Goal: Communication & Community: Share content

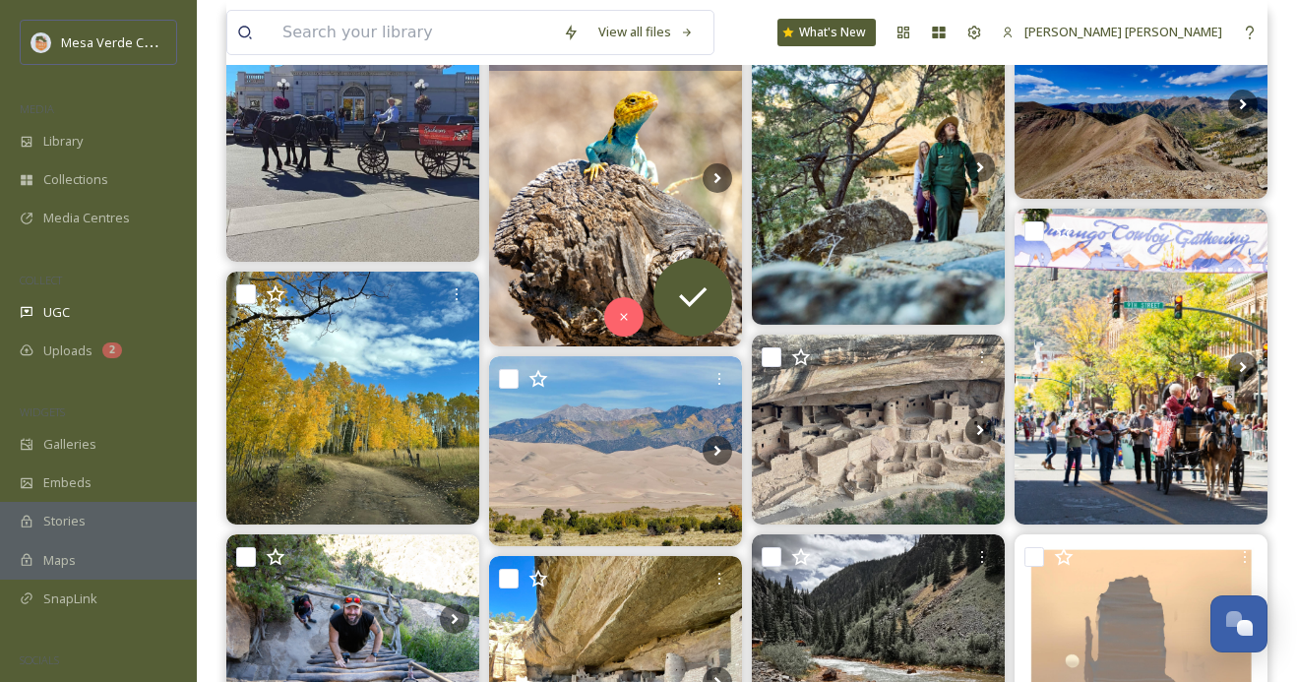
scroll to position [292, 0]
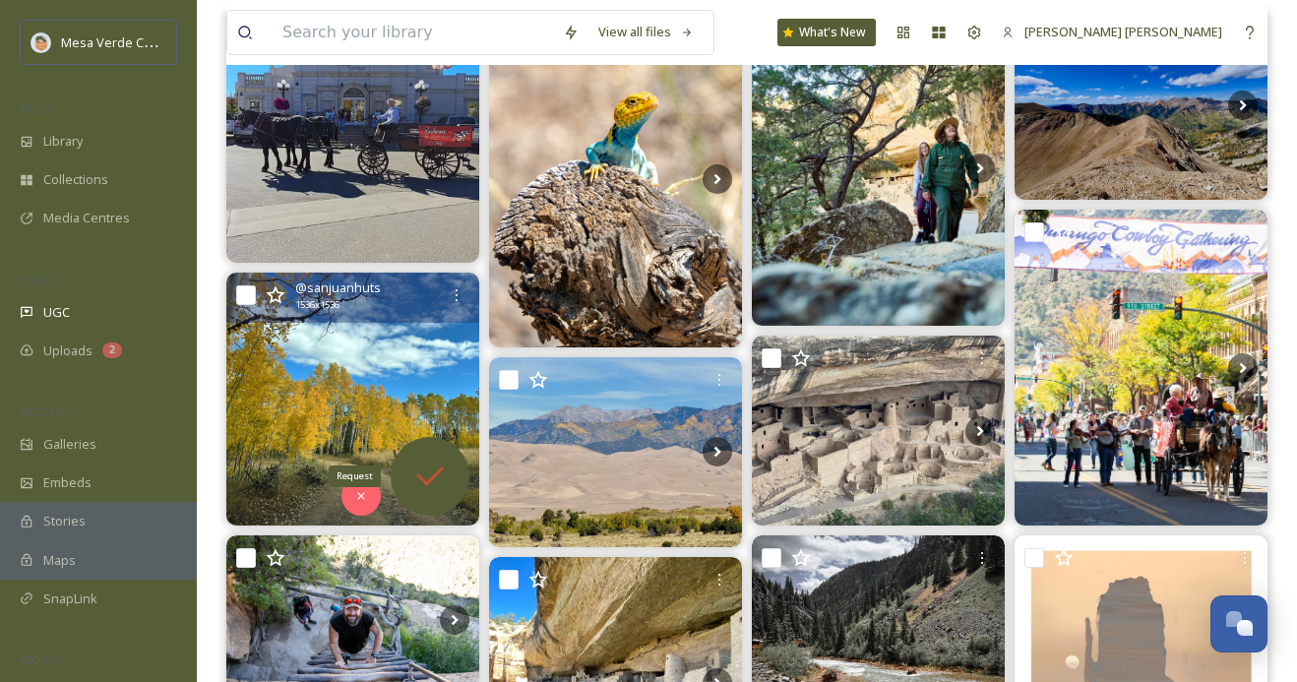
click at [430, 475] on icon at bounding box center [429, 476] width 39 height 39
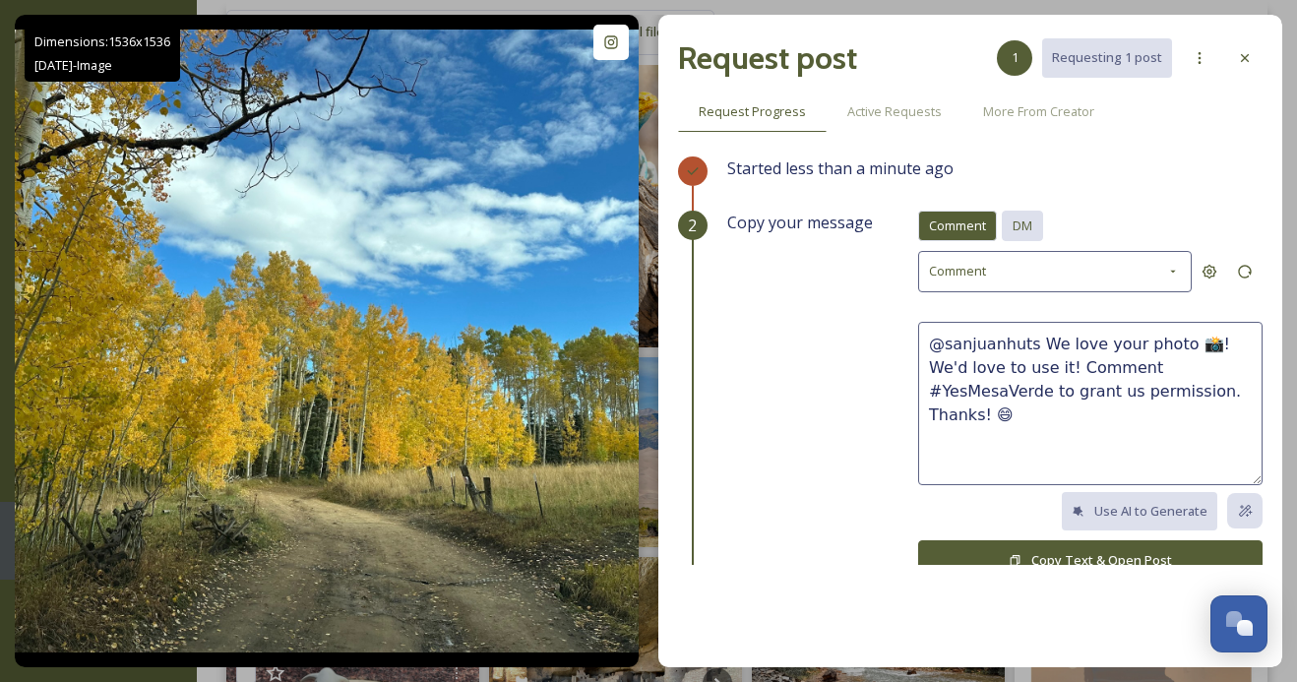
click at [1020, 220] on span "DM" at bounding box center [1023, 226] width 20 height 19
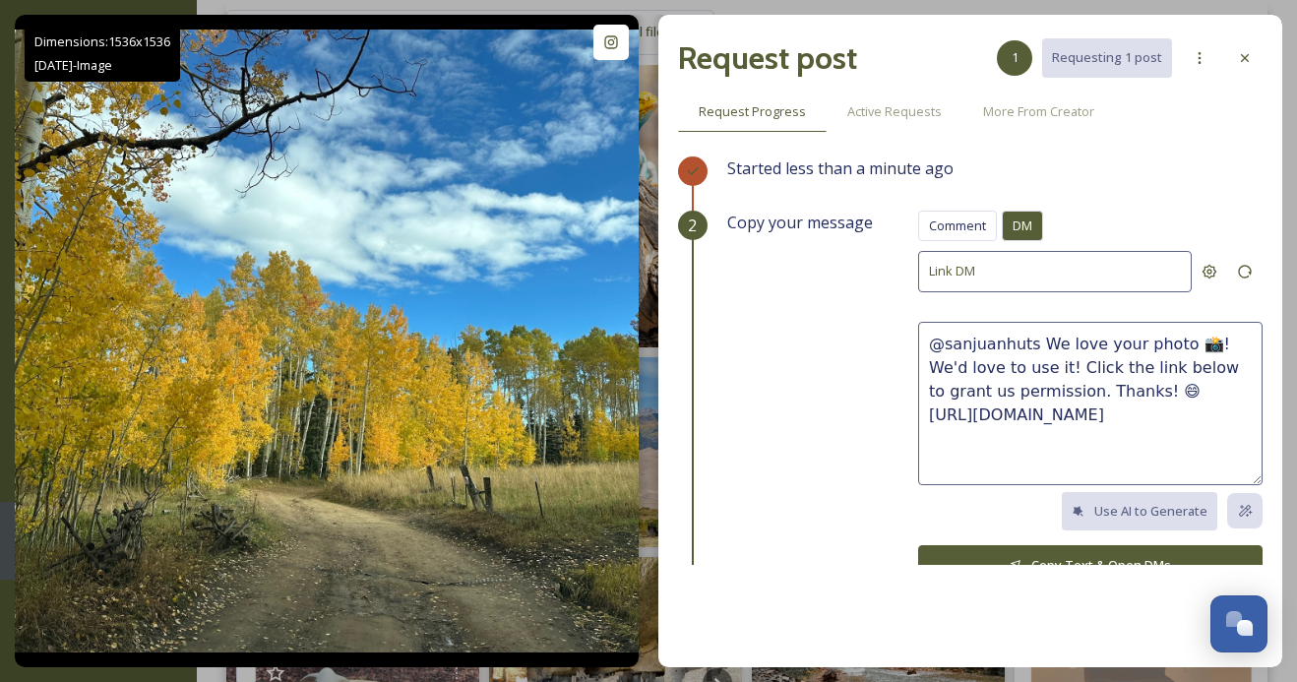
drag, startPoint x: 1095, startPoint y: 389, endPoint x: 1036, endPoint y: 345, distance: 73.8
click at [1036, 345] on textarea "@sanjuanhuts We love your photo 📸! We'd love to use it! Click the link below to…" at bounding box center [1090, 403] width 345 height 163
paste textarea "This photo is beautiful, great capture! We'd love to share it on our socials, w…"
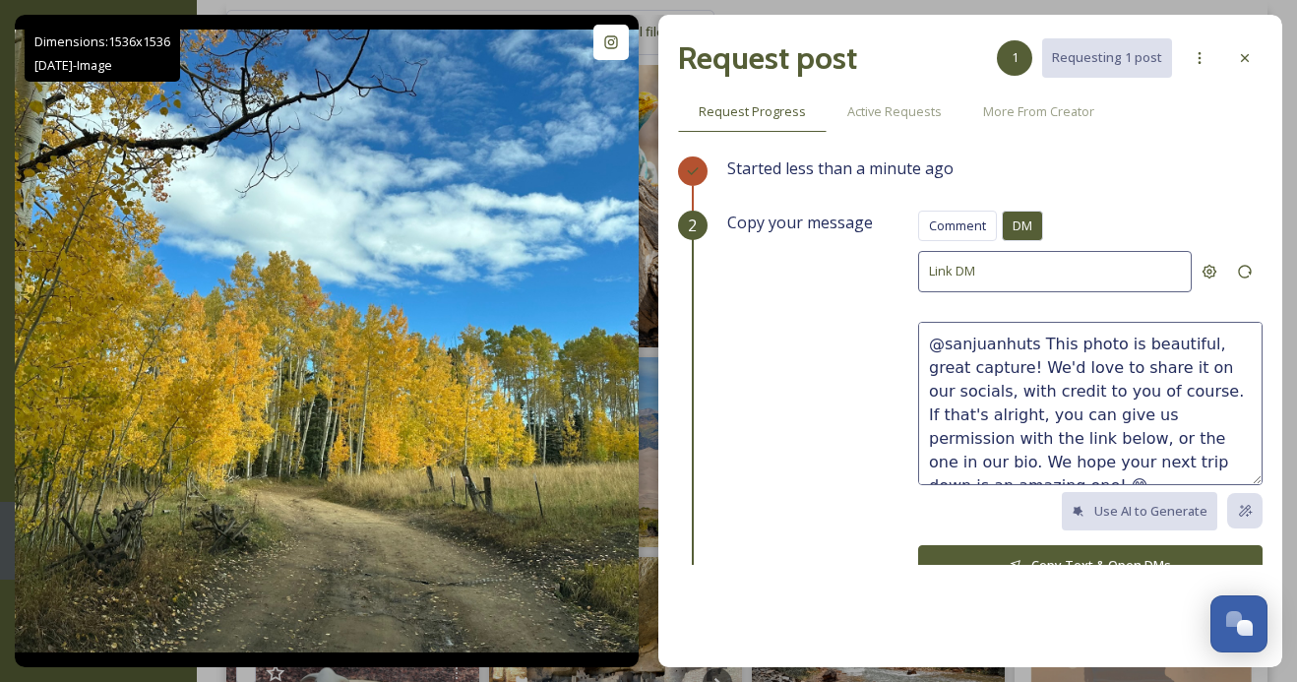
scroll to position [24, 0]
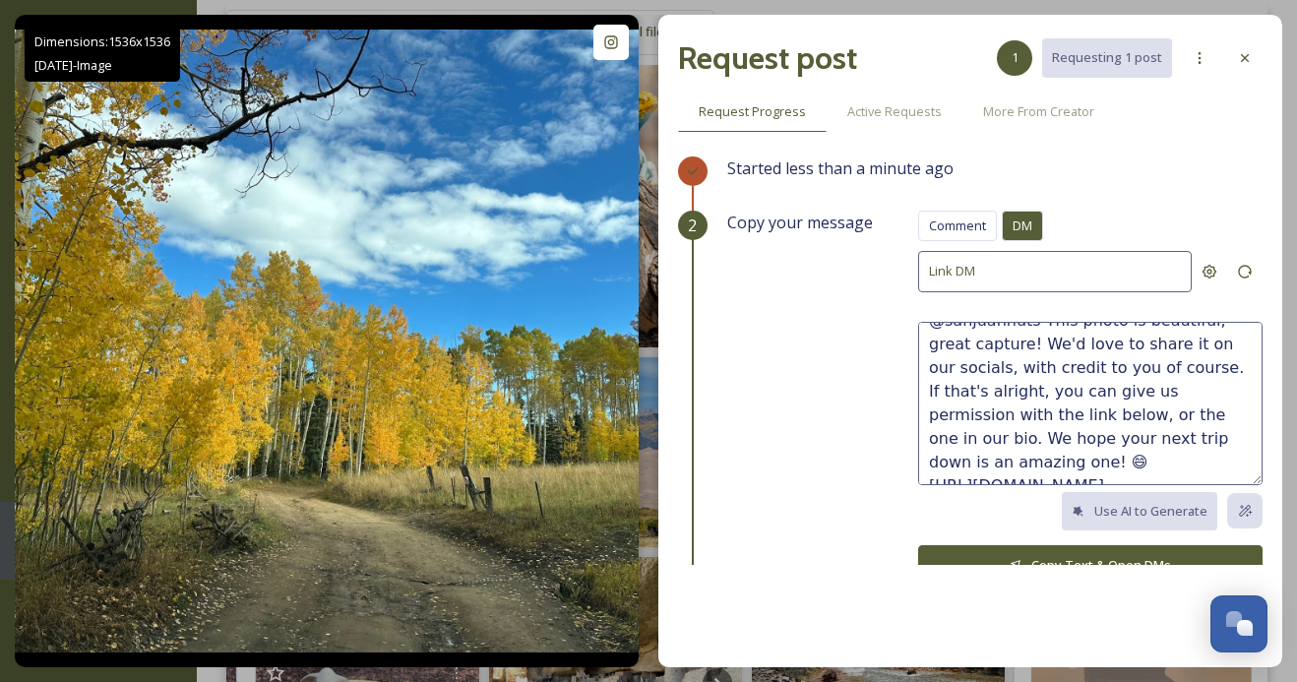
drag, startPoint x: 1030, startPoint y: 439, endPoint x: 966, endPoint y: 438, distance: 64.0
click at [966, 438] on textarea "@sanjuanhuts This photo is beautiful, great capture! We'd love to share it on o…" at bounding box center [1090, 403] width 345 height 163
type textarea "@sanjuanhuts This photo is beautiful, great capture! We'd love to share it on o…"
click at [1047, 558] on button "Copy Text & Open DMs" at bounding box center [1090, 565] width 345 height 40
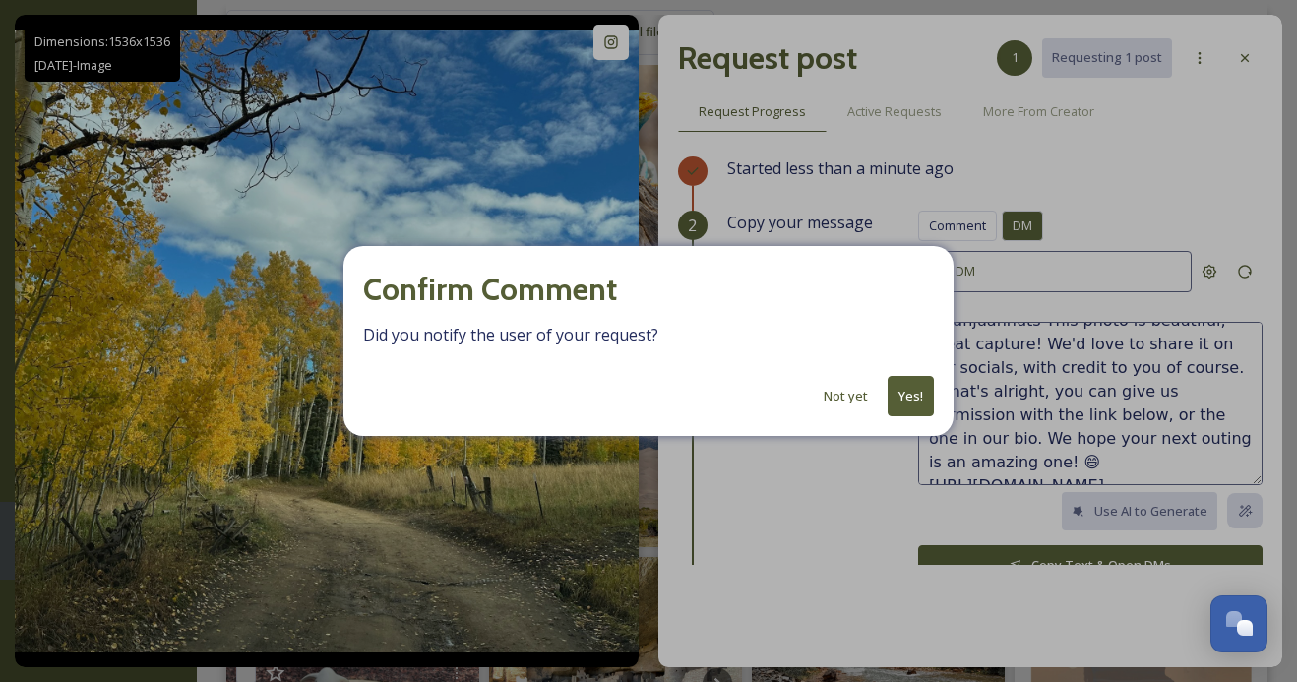
click at [906, 383] on button "Yes!" at bounding box center [911, 396] width 46 height 40
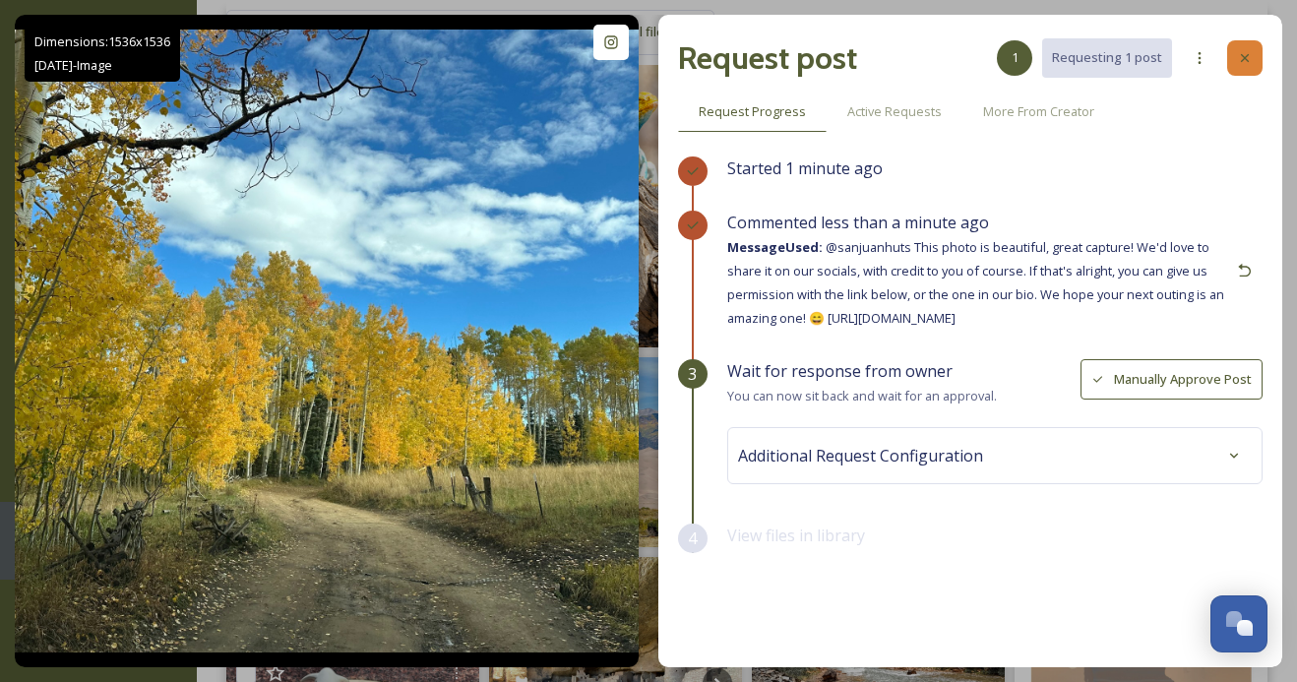
click at [1245, 55] on icon at bounding box center [1245, 58] width 16 height 16
